Goal: Book appointment/travel/reservation

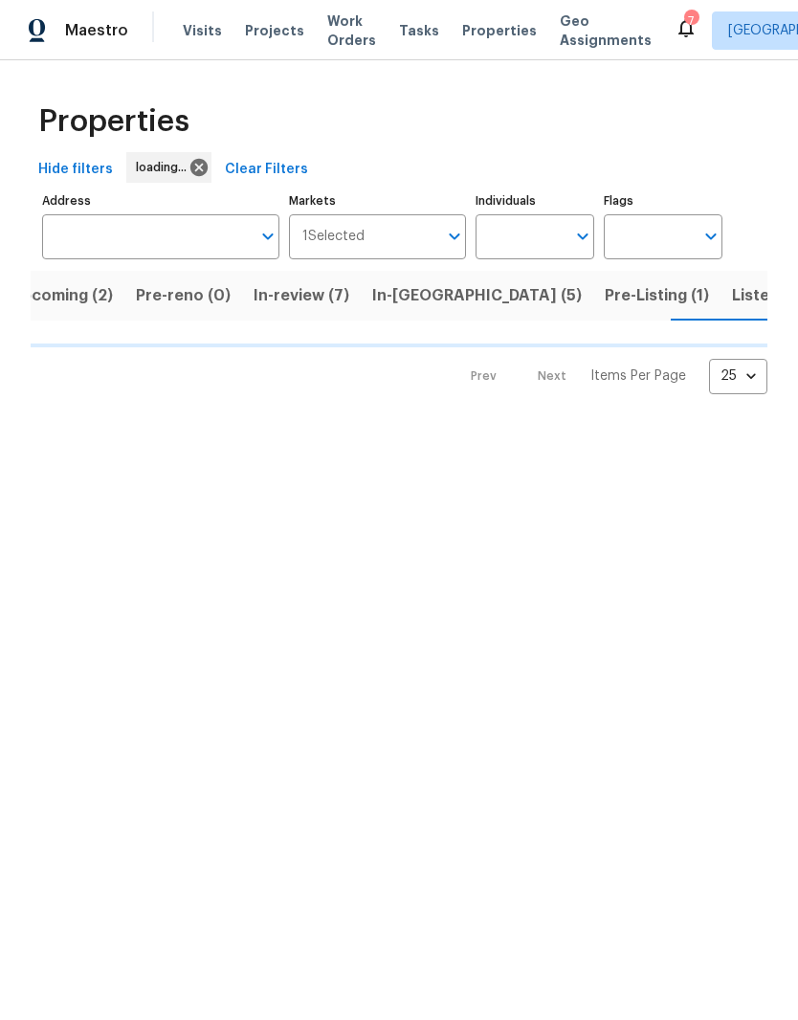
scroll to position [0, 36]
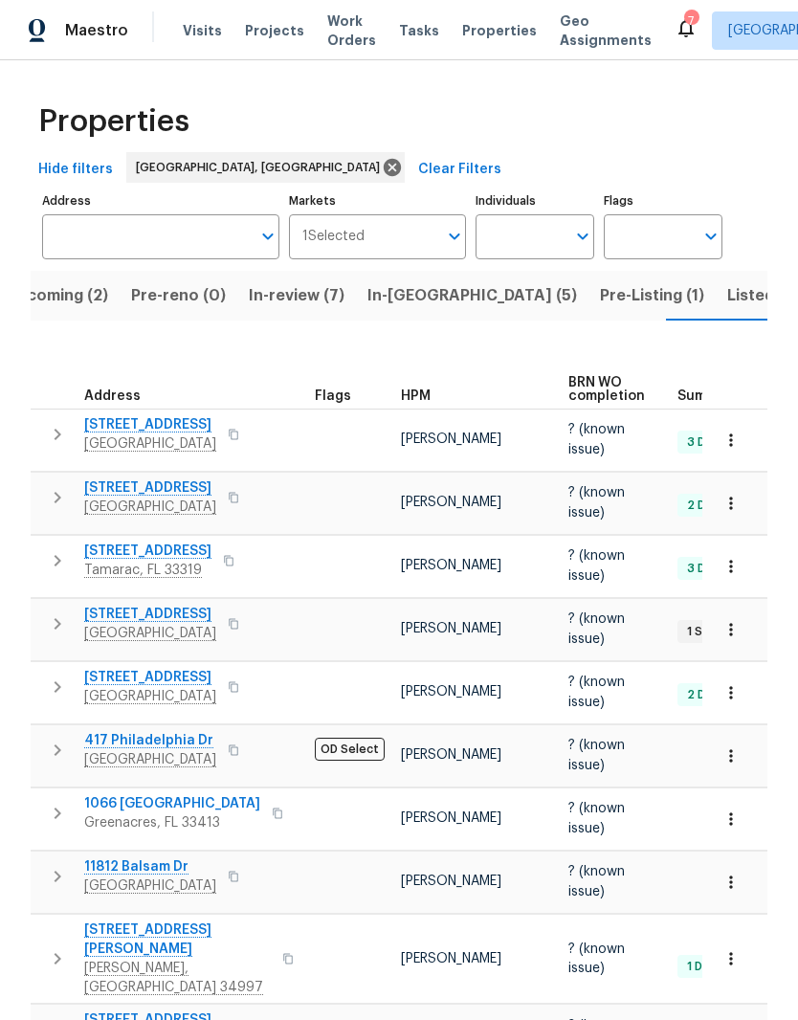
click at [194, 23] on span "Visits" at bounding box center [202, 30] width 39 height 19
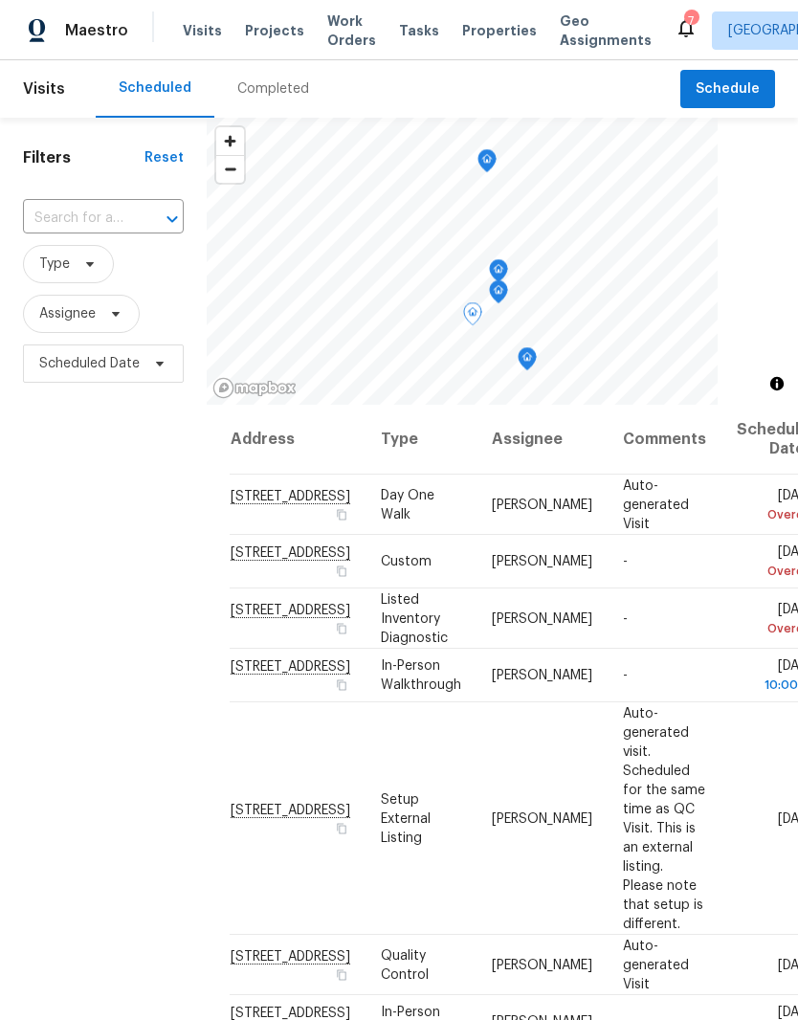
click at [0, 0] on span at bounding box center [0, 0] width 0 height 0
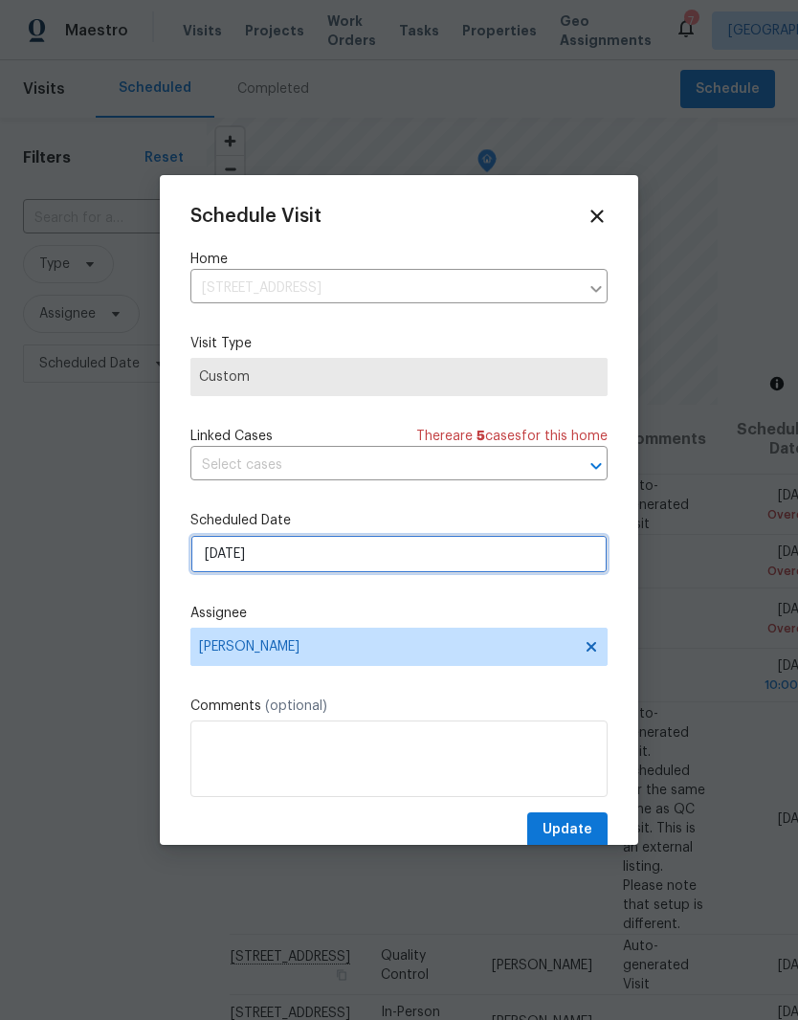
click at [365, 555] on input "[DATE]" at bounding box center [398, 554] width 417 height 38
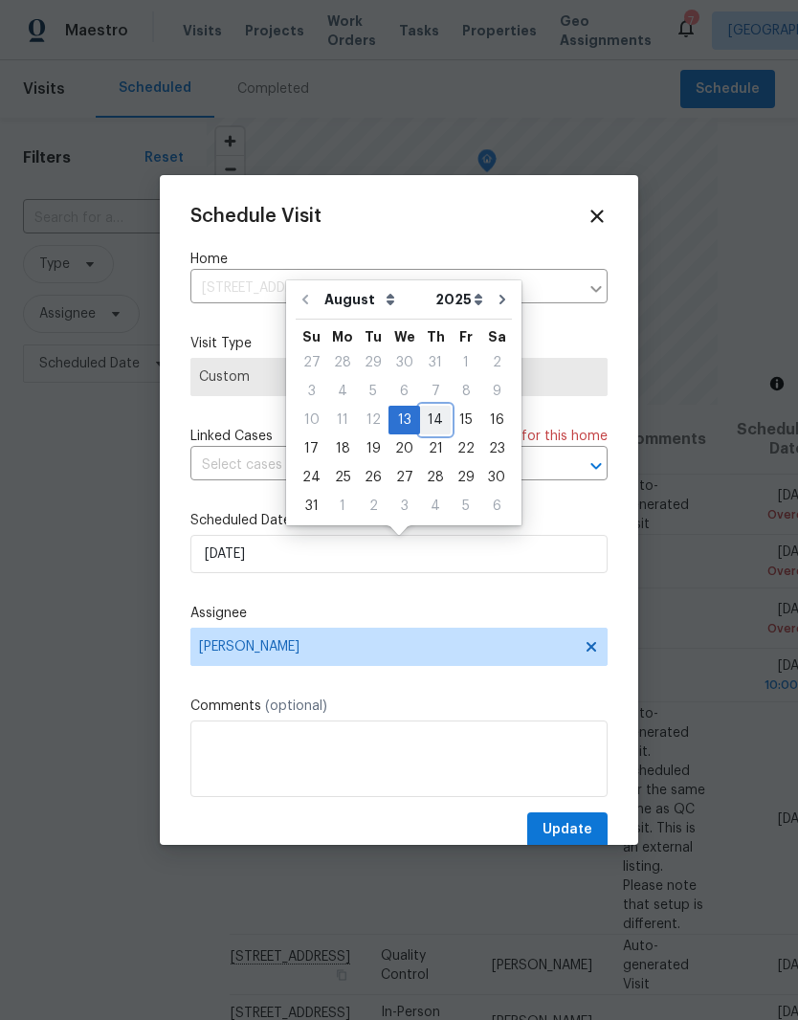
click at [422, 422] on div "14" at bounding box center [435, 420] width 31 height 27
type input "[DATE]"
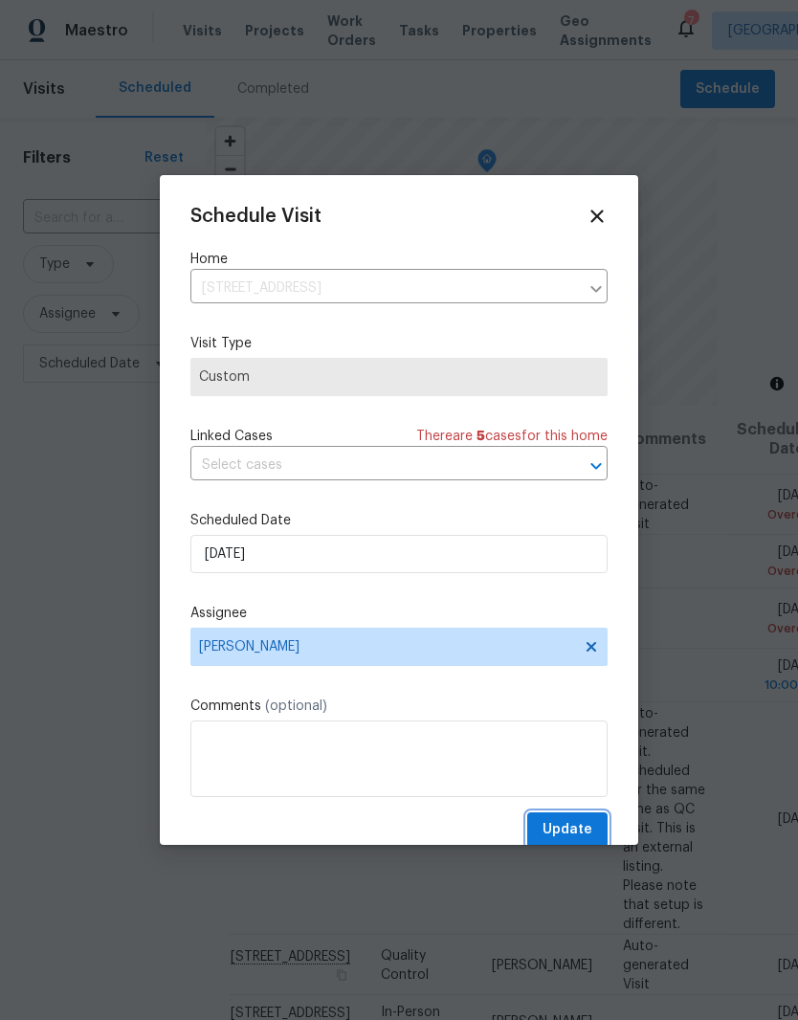
click at [578, 818] on button "Update" at bounding box center [567, 829] width 80 height 35
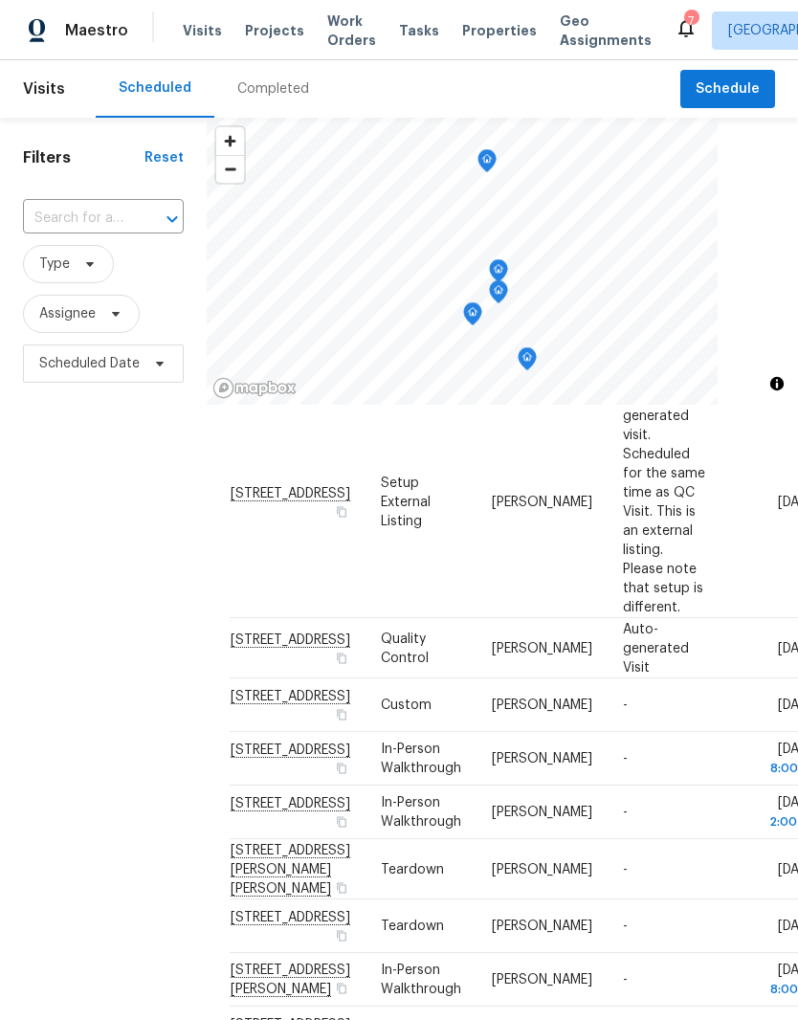
scroll to position [266, 0]
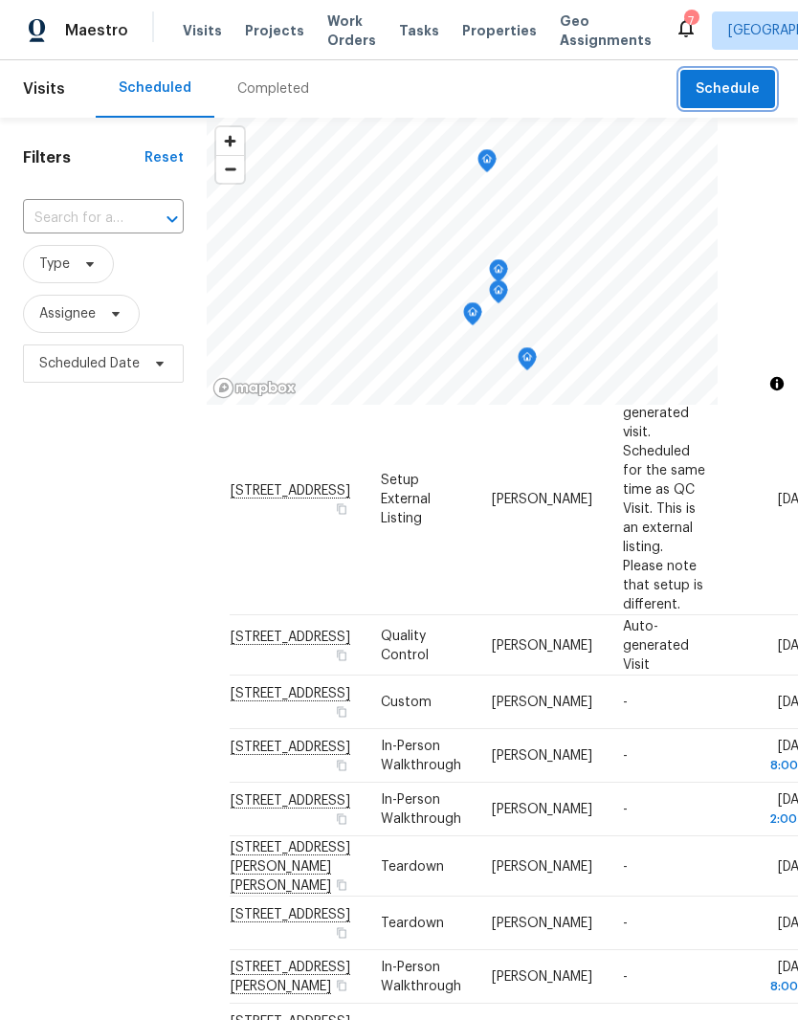
click at [727, 77] on button "Schedule" at bounding box center [727, 89] width 95 height 39
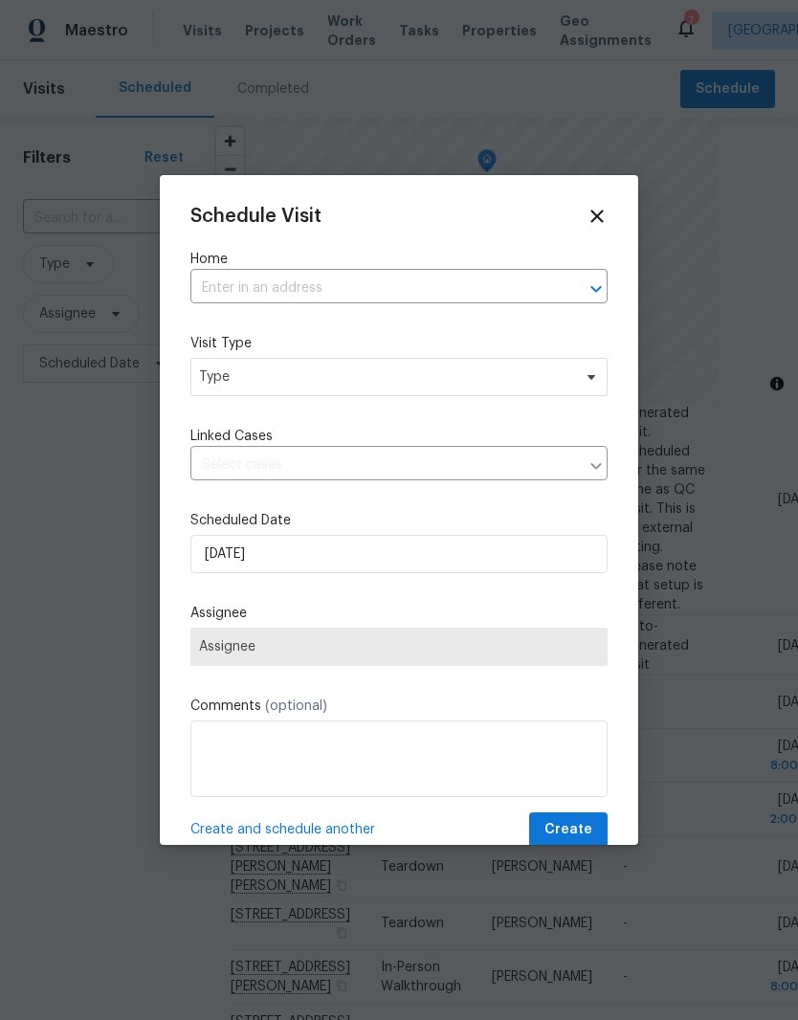
click at [389, 290] on input "text" at bounding box center [372, 289] width 364 height 30
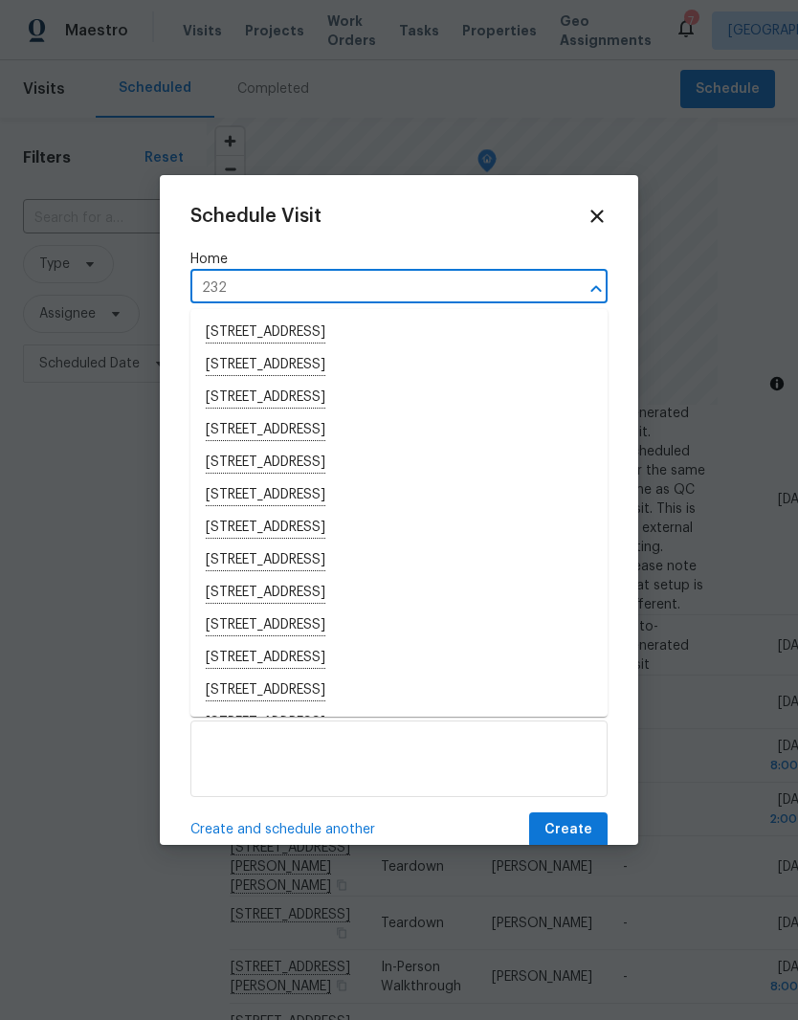
type input "232"
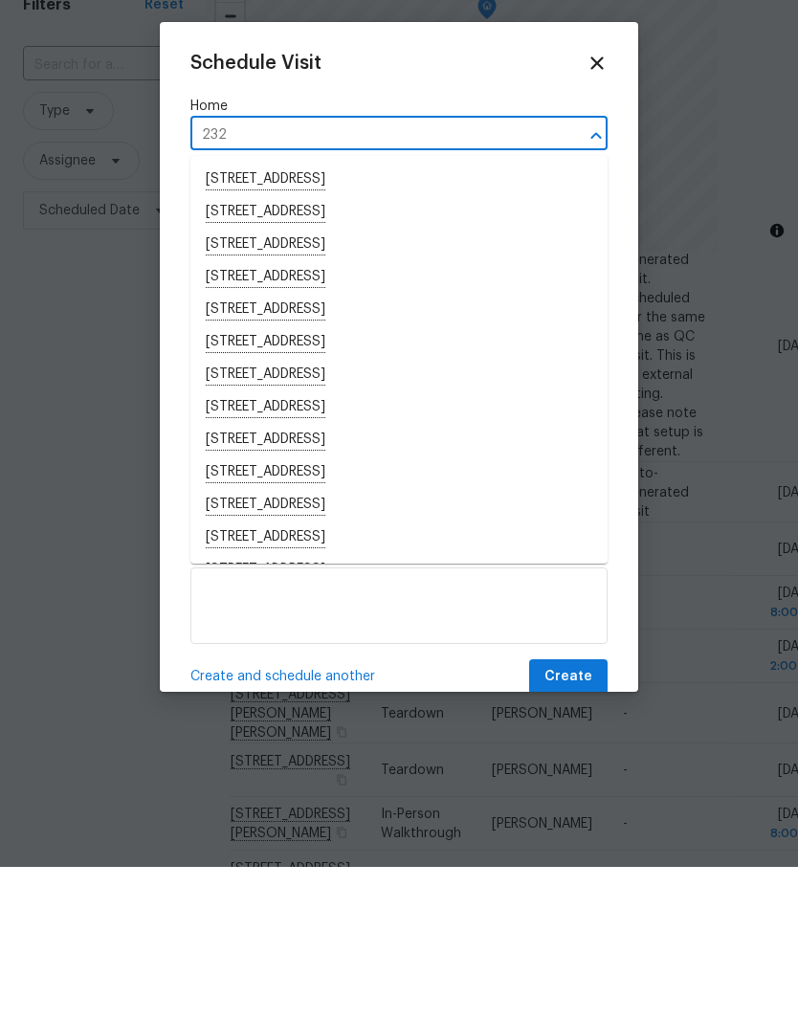
click at [395, 447] on li "[STREET_ADDRESS]" at bounding box center [398, 463] width 417 height 33
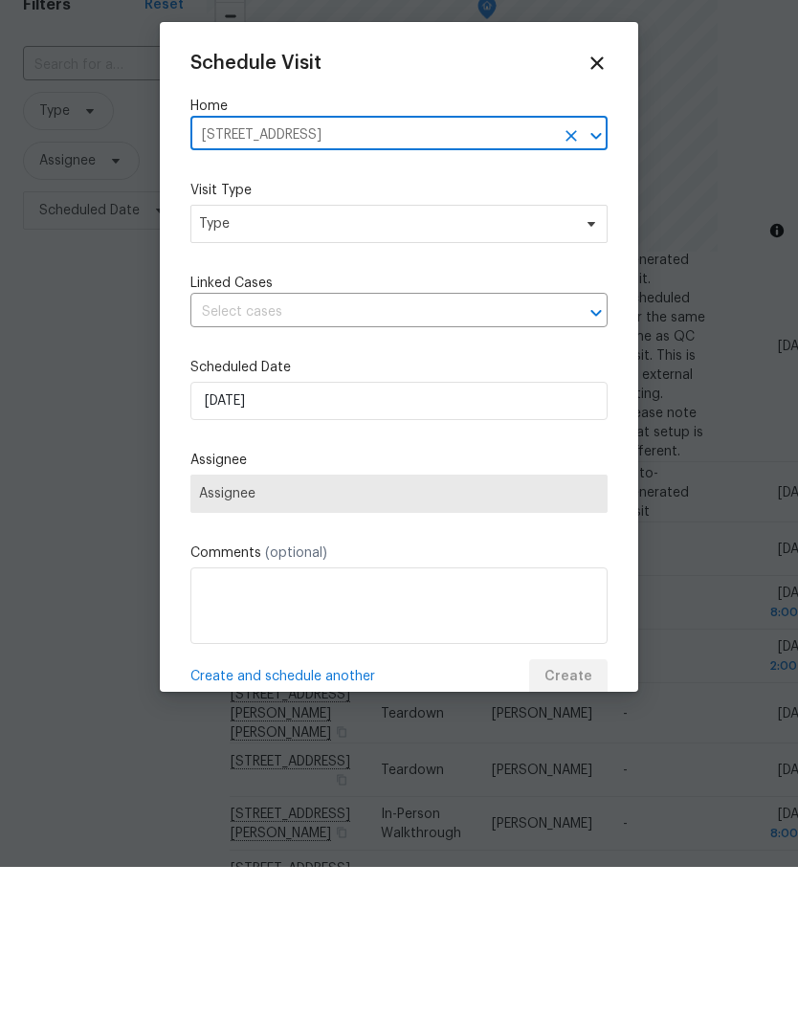
scroll to position [78, 0]
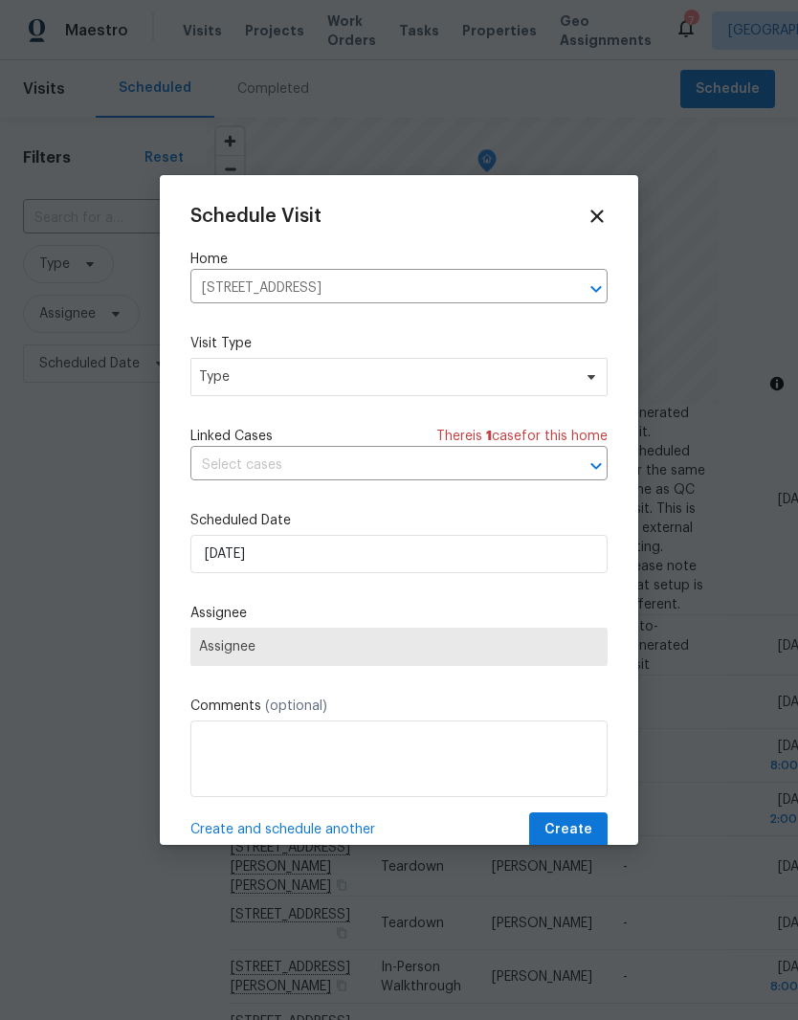
click at [366, 283] on input "[STREET_ADDRESS]" at bounding box center [372, 289] width 364 height 30
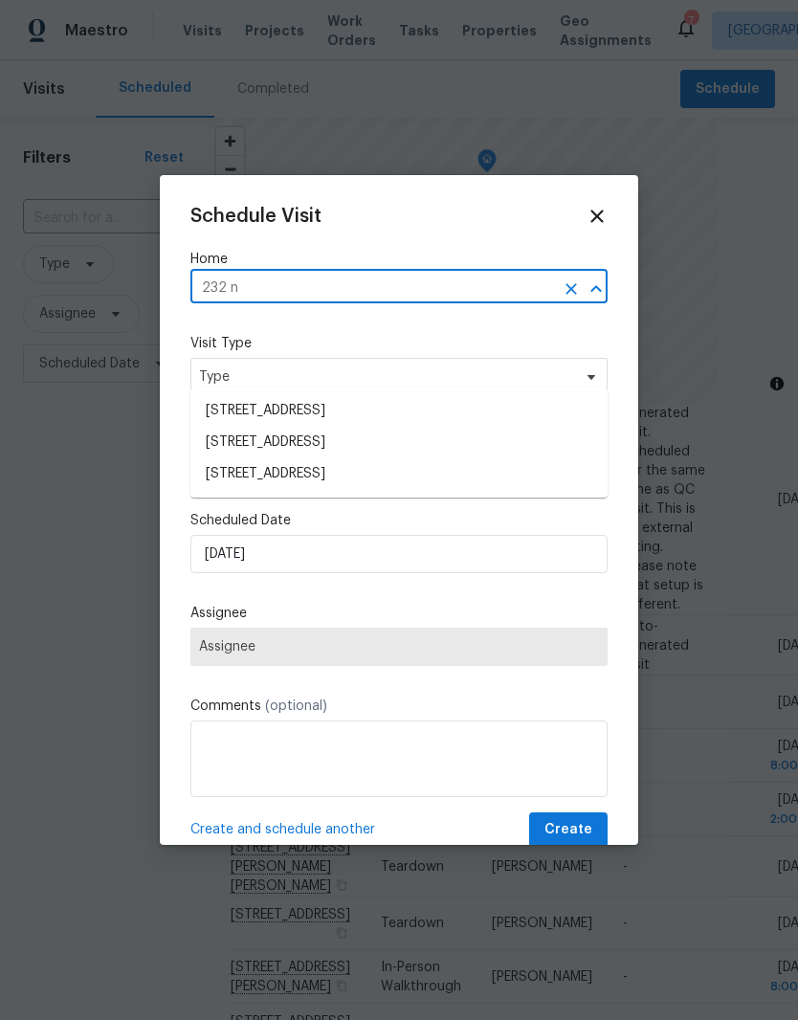
type input "232 nw"
click at [393, 395] on li "[STREET_ADDRESS]" at bounding box center [398, 411] width 417 height 33
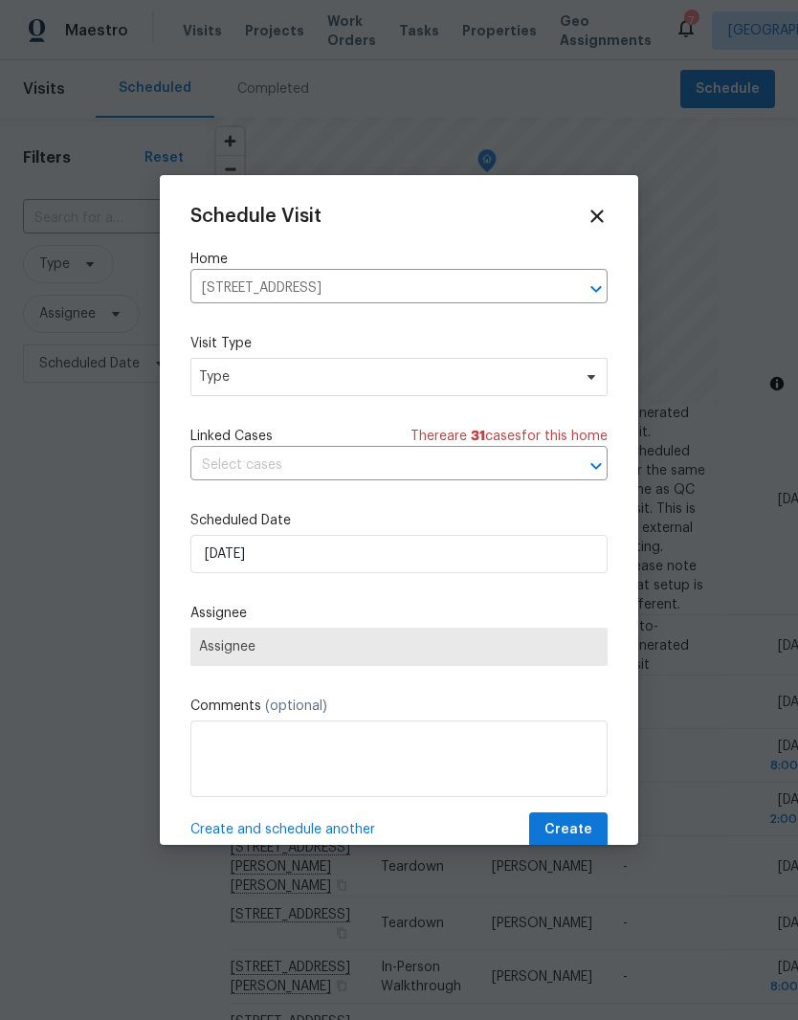
click at [363, 654] on span "Assignee" at bounding box center [399, 646] width 400 height 15
click at [543, 648] on span "Assignee" at bounding box center [399, 646] width 400 height 15
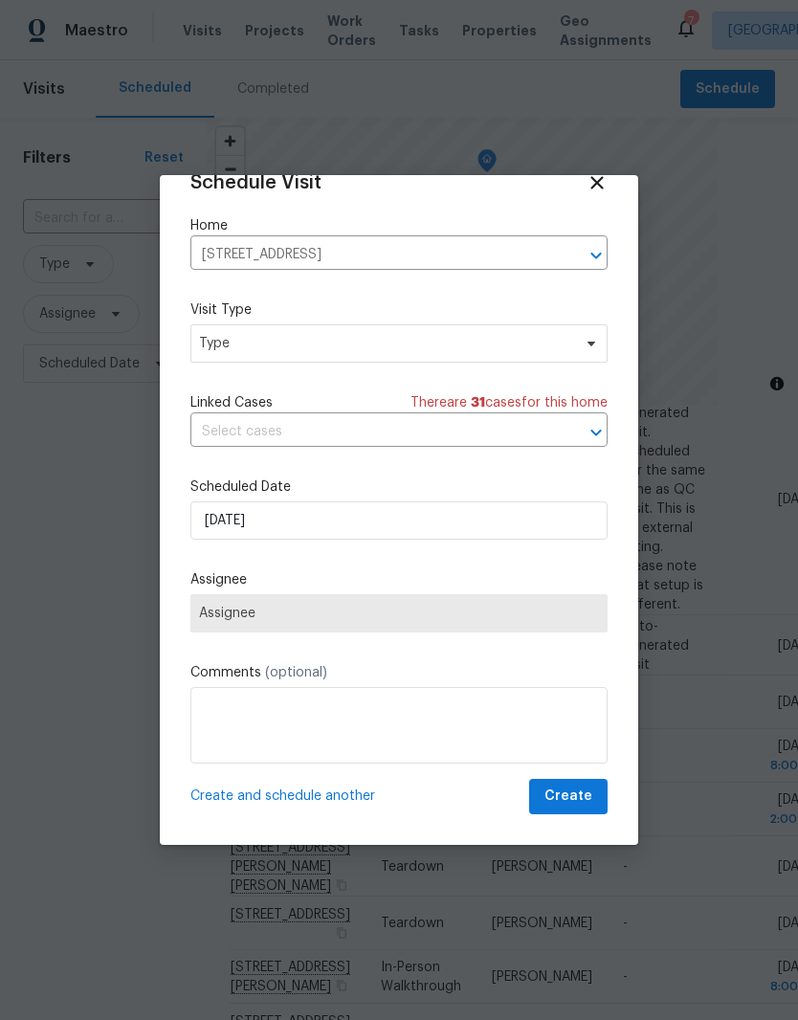
scroll to position [37, 0]
click at [240, 597] on span "Assignee" at bounding box center [398, 613] width 417 height 38
click at [237, 594] on div "Assignee Assignee" at bounding box center [398, 601] width 417 height 62
click at [332, 522] on input "[DATE]" at bounding box center [398, 520] width 417 height 38
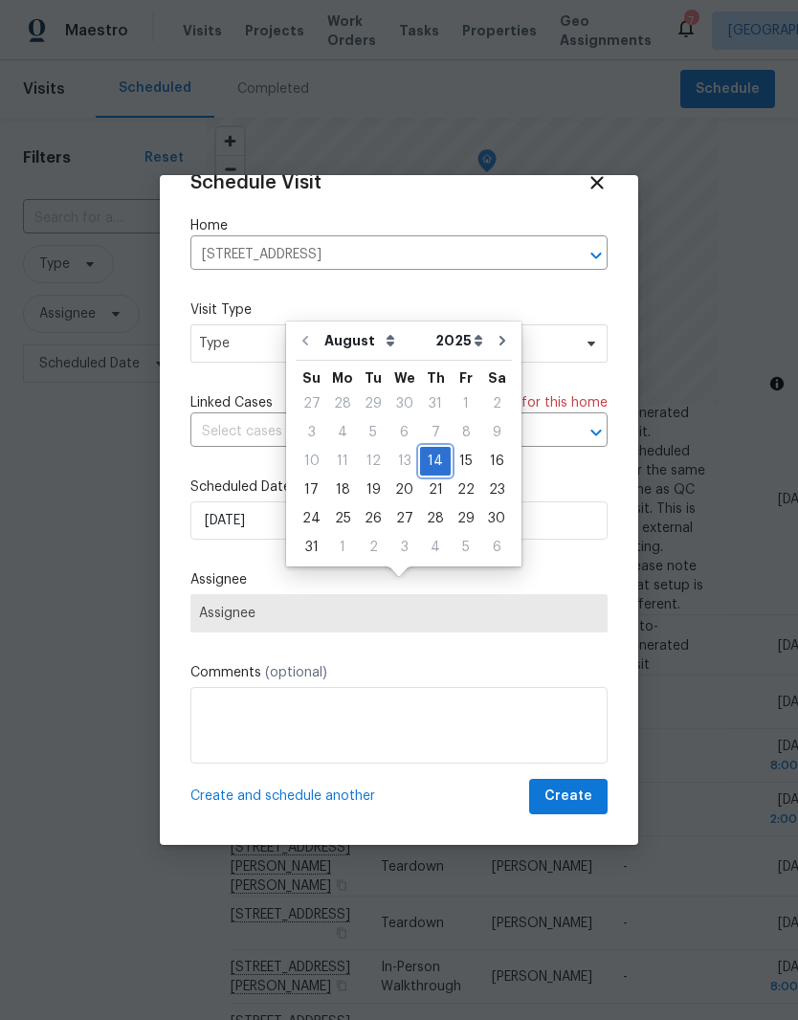
click at [425, 448] on div "14" at bounding box center [435, 461] width 31 height 27
click at [426, 448] on div "14" at bounding box center [435, 461] width 31 height 27
click at [241, 324] on span "Type" at bounding box center [398, 343] width 417 height 38
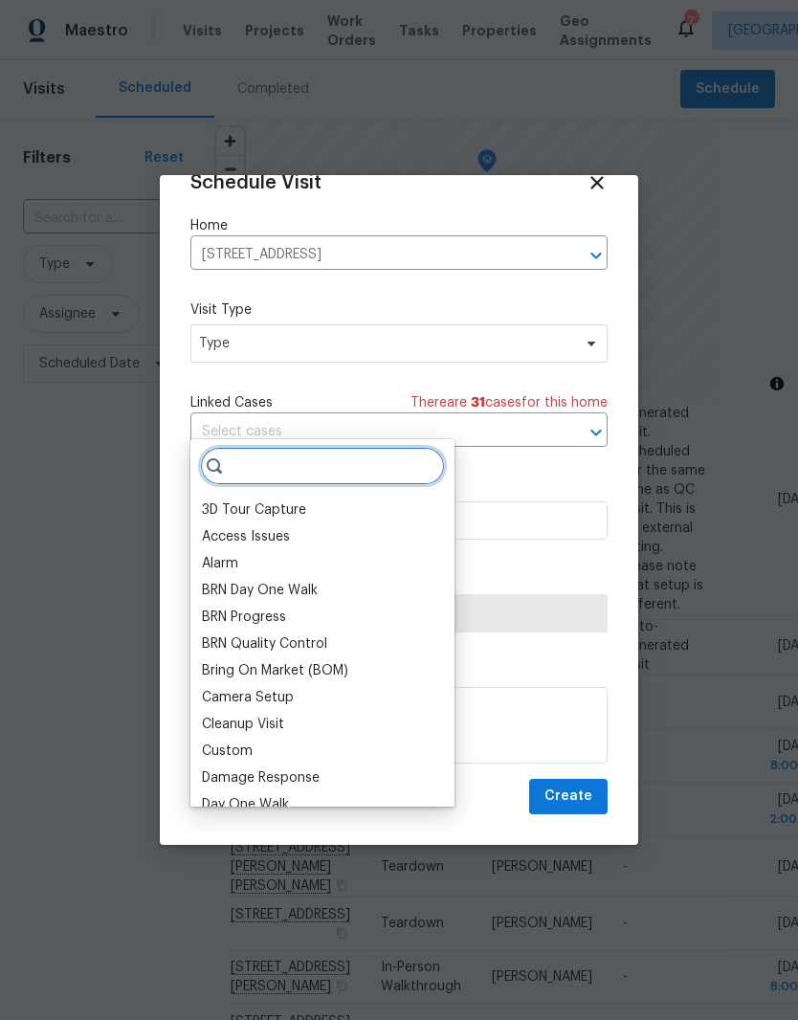
click at [321, 447] on input "search" at bounding box center [322, 466] width 245 height 38
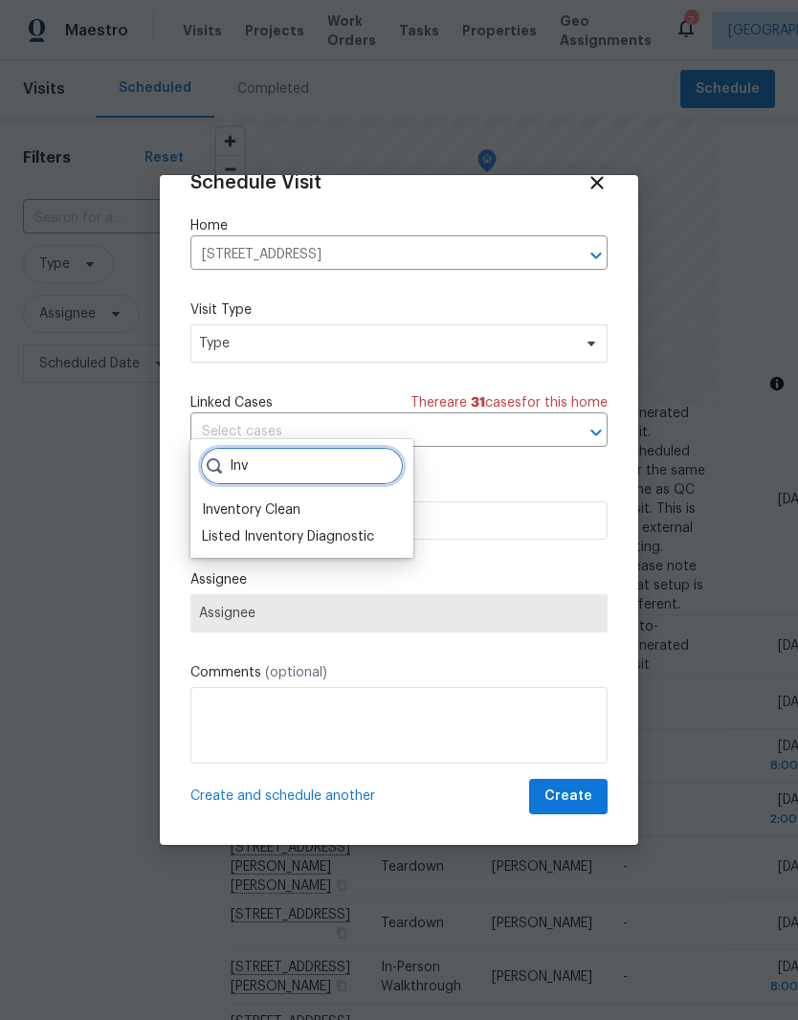
type input "Inv"
click at [279, 500] on div "Inventory Clean" at bounding box center [251, 509] width 99 height 19
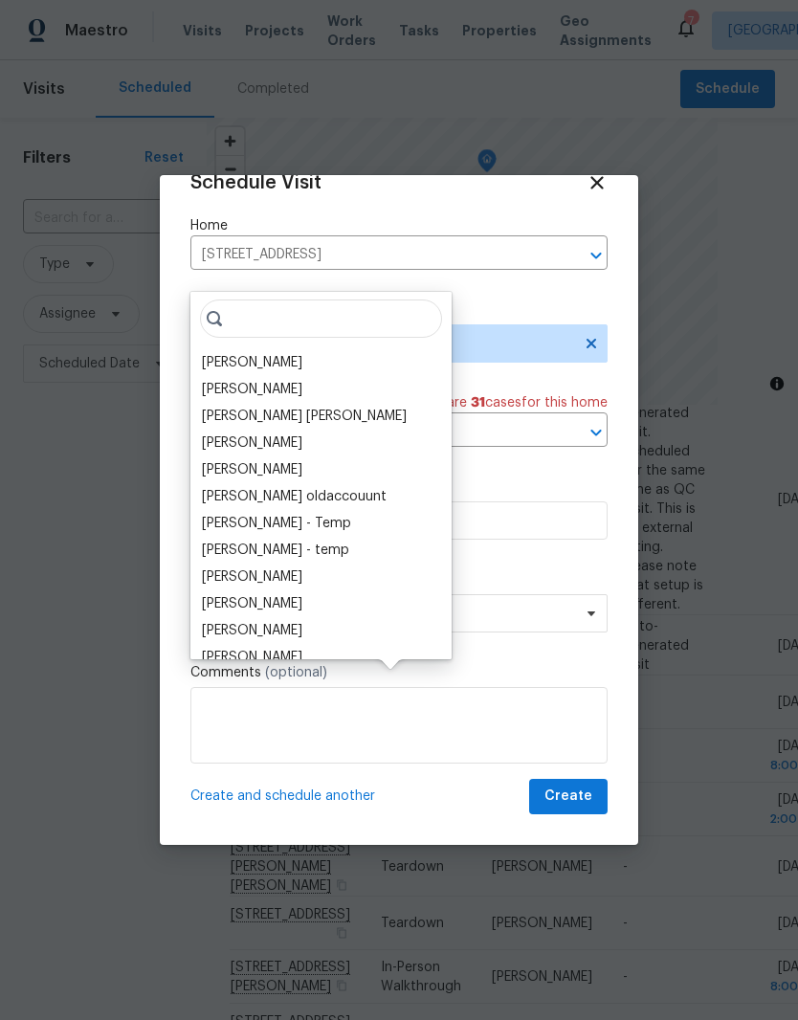
click at [260, 353] on div "[PERSON_NAME]" at bounding box center [252, 362] width 100 height 19
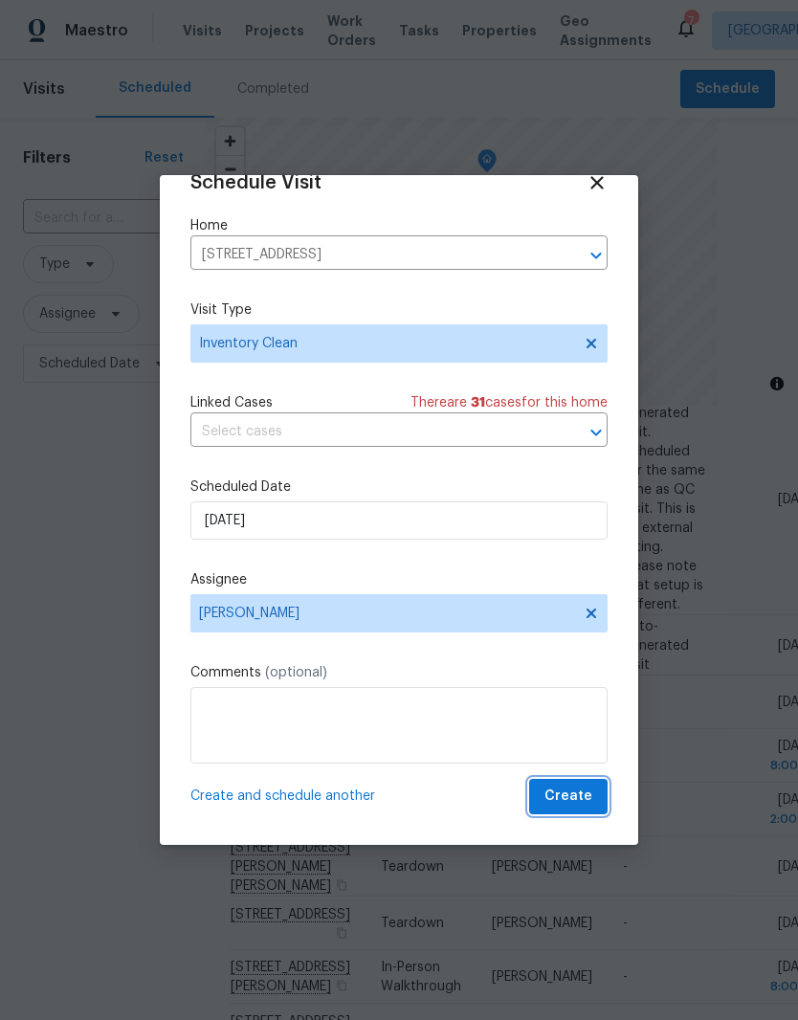
click at [571, 792] on span "Create" at bounding box center [569, 797] width 48 height 24
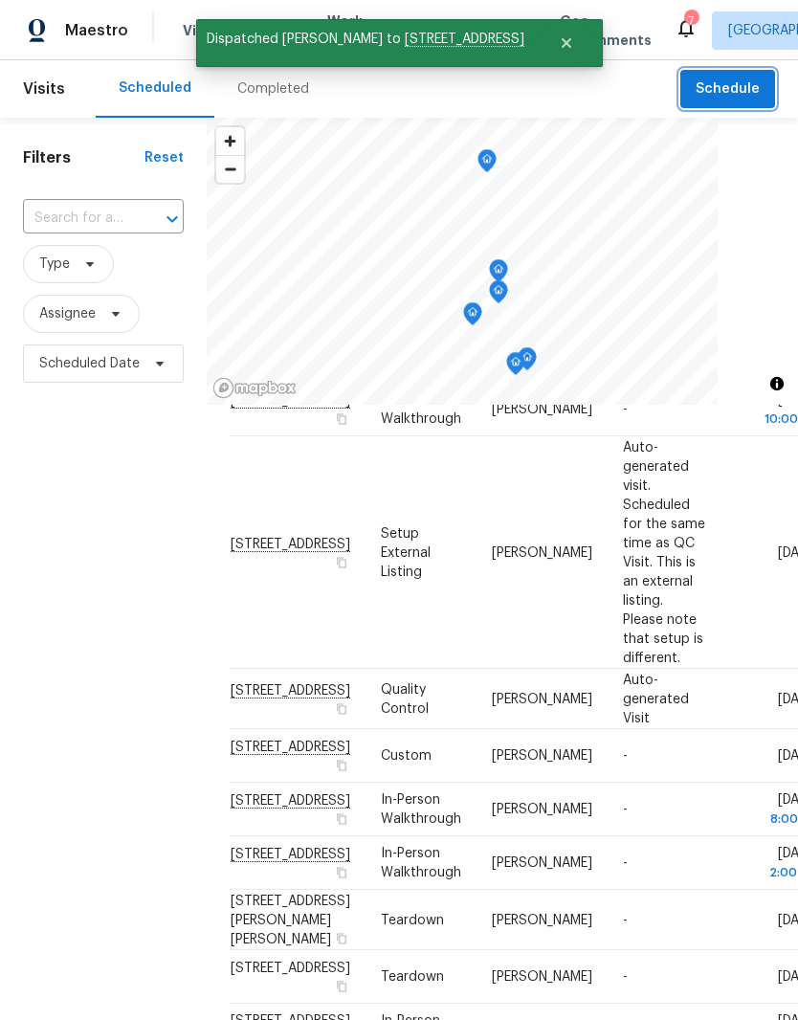
click at [756, 82] on span "Schedule" at bounding box center [728, 90] width 64 height 24
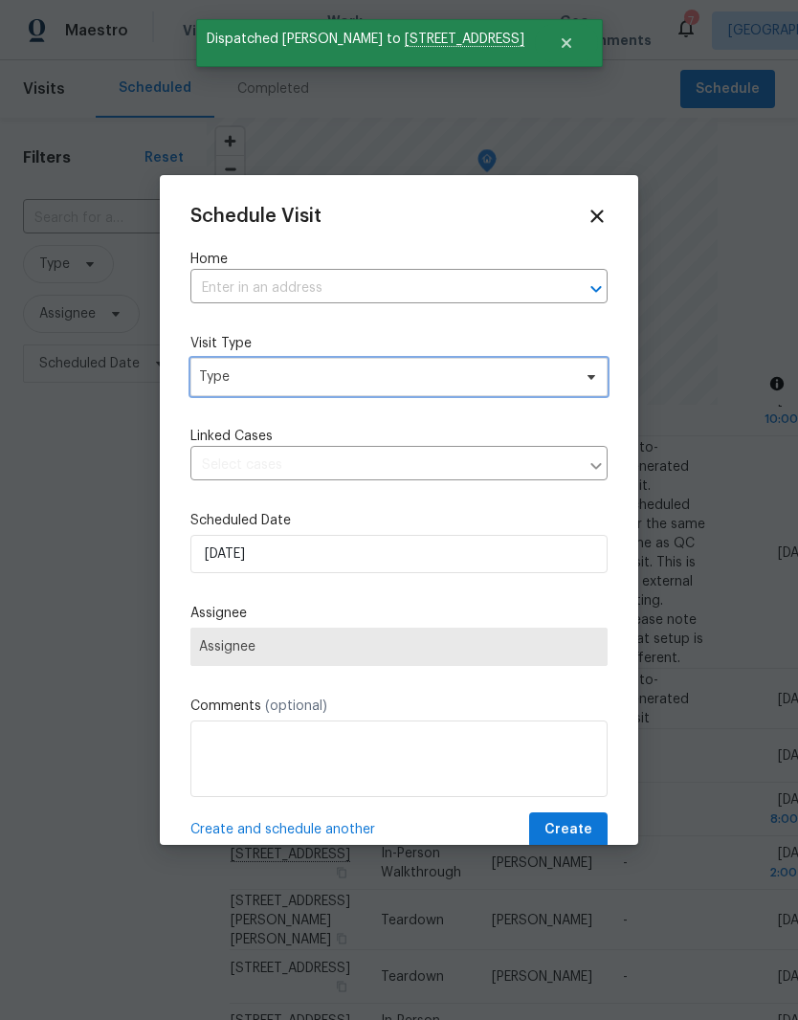
click at [348, 395] on span "Type" at bounding box center [398, 377] width 417 height 38
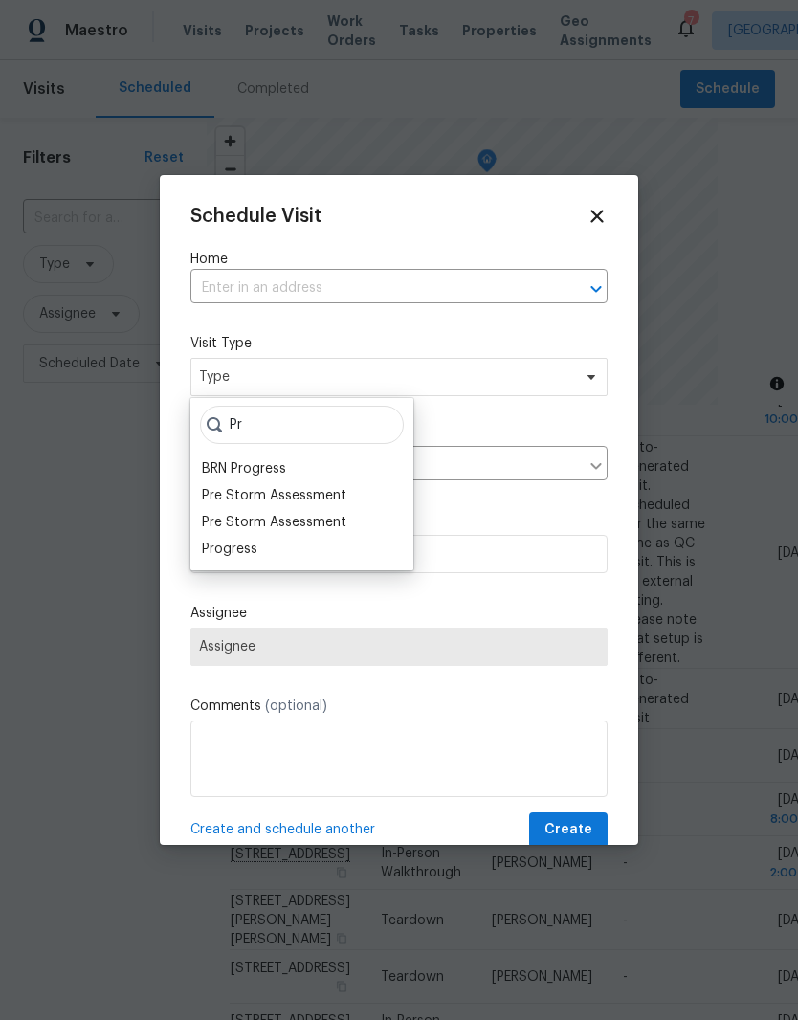
type input "Pr"
click at [256, 550] on div "Progress" at bounding box center [230, 549] width 56 height 19
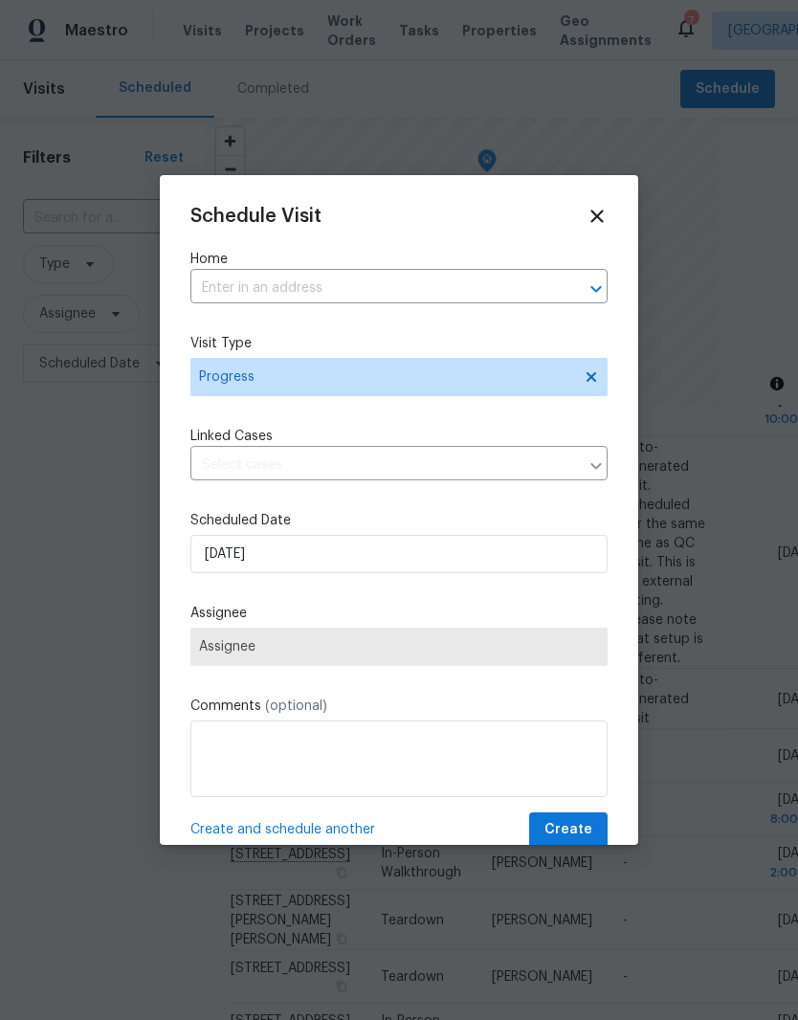
click at [373, 637] on span "Assignee" at bounding box center [398, 647] width 417 height 38
click at [362, 283] on input "text" at bounding box center [372, 289] width 364 height 30
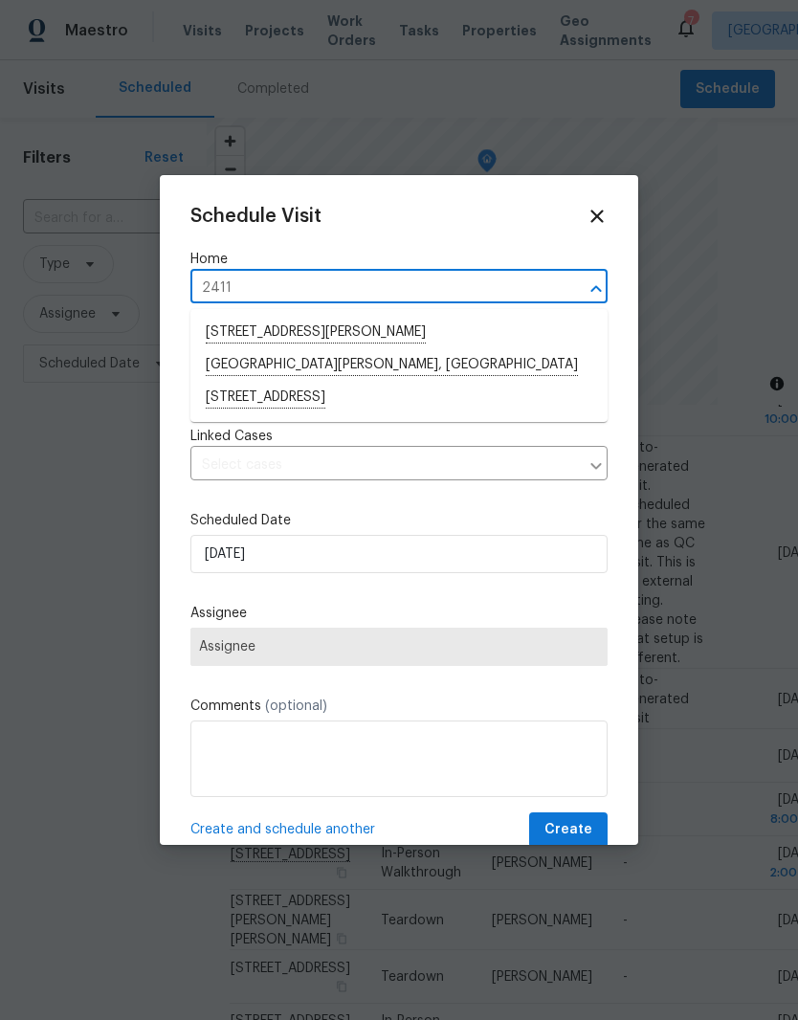
type input "20411"
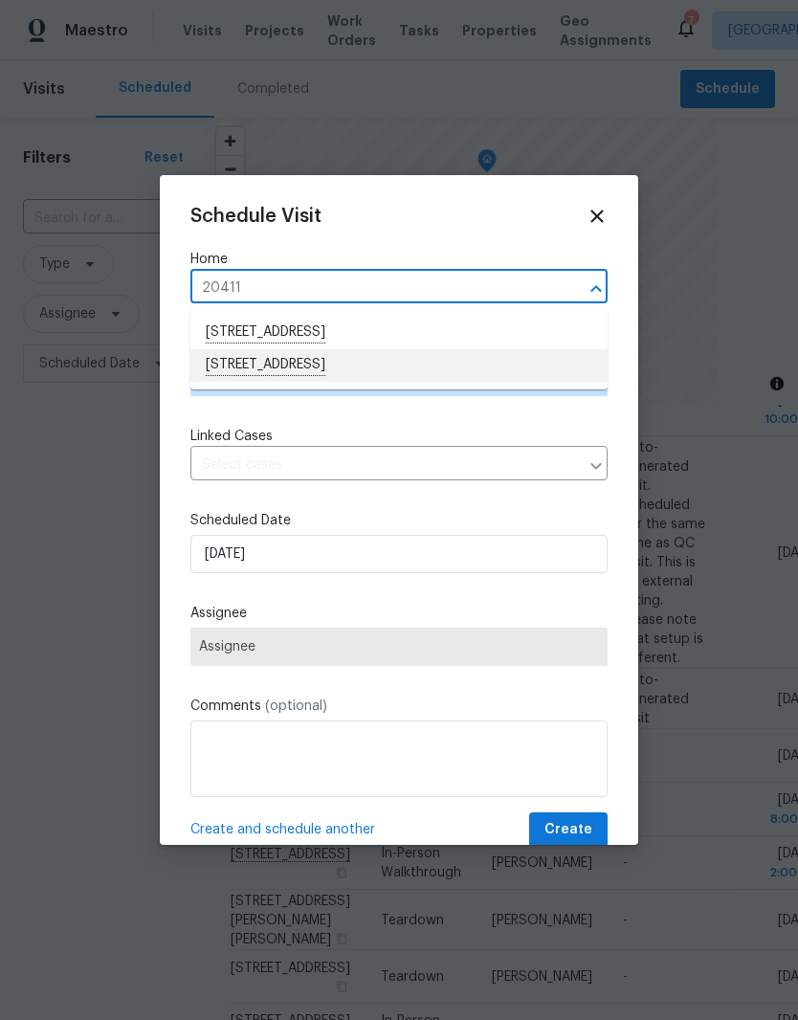
click at [415, 367] on li "[STREET_ADDRESS]" at bounding box center [398, 365] width 417 height 33
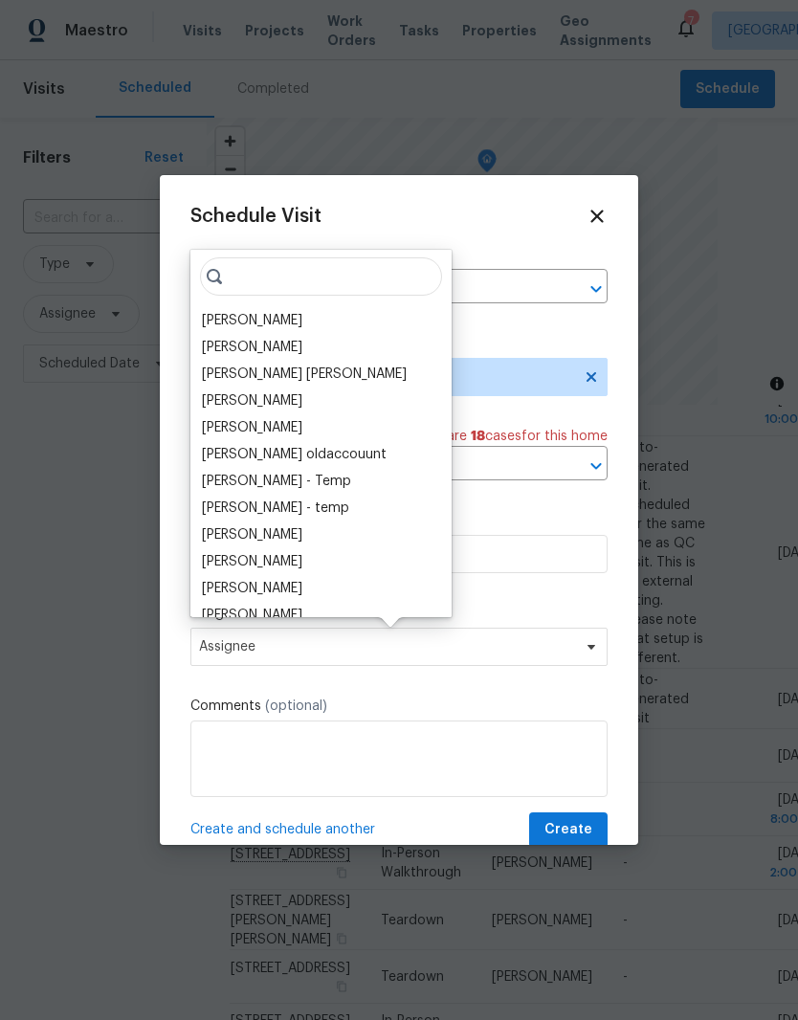
click at [257, 318] on div "[PERSON_NAME]" at bounding box center [252, 320] width 100 height 19
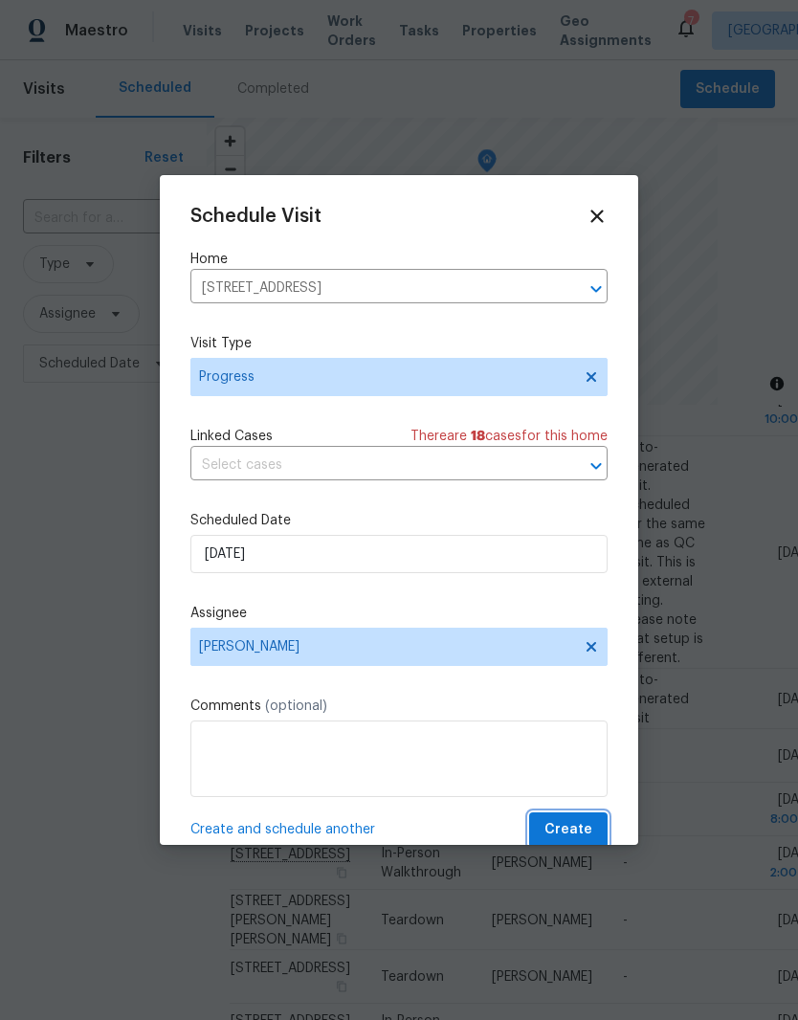
click at [565, 827] on span "Create" at bounding box center [569, 830] width 48 height 24
